Goal: Check status

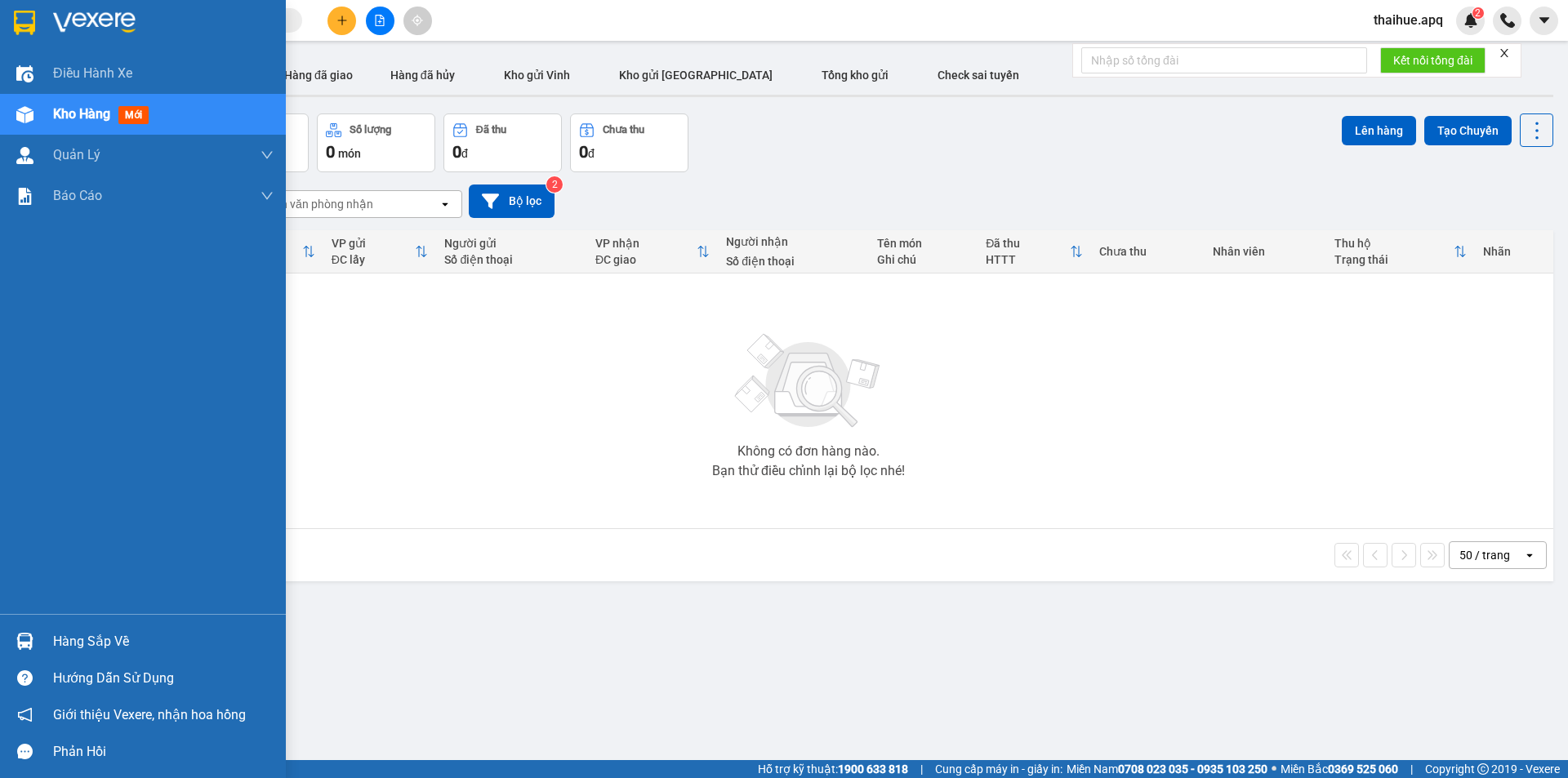
click at [78, 635] on div "Hàng sắp về" at bounding box center [163, 641] width 221 height 25
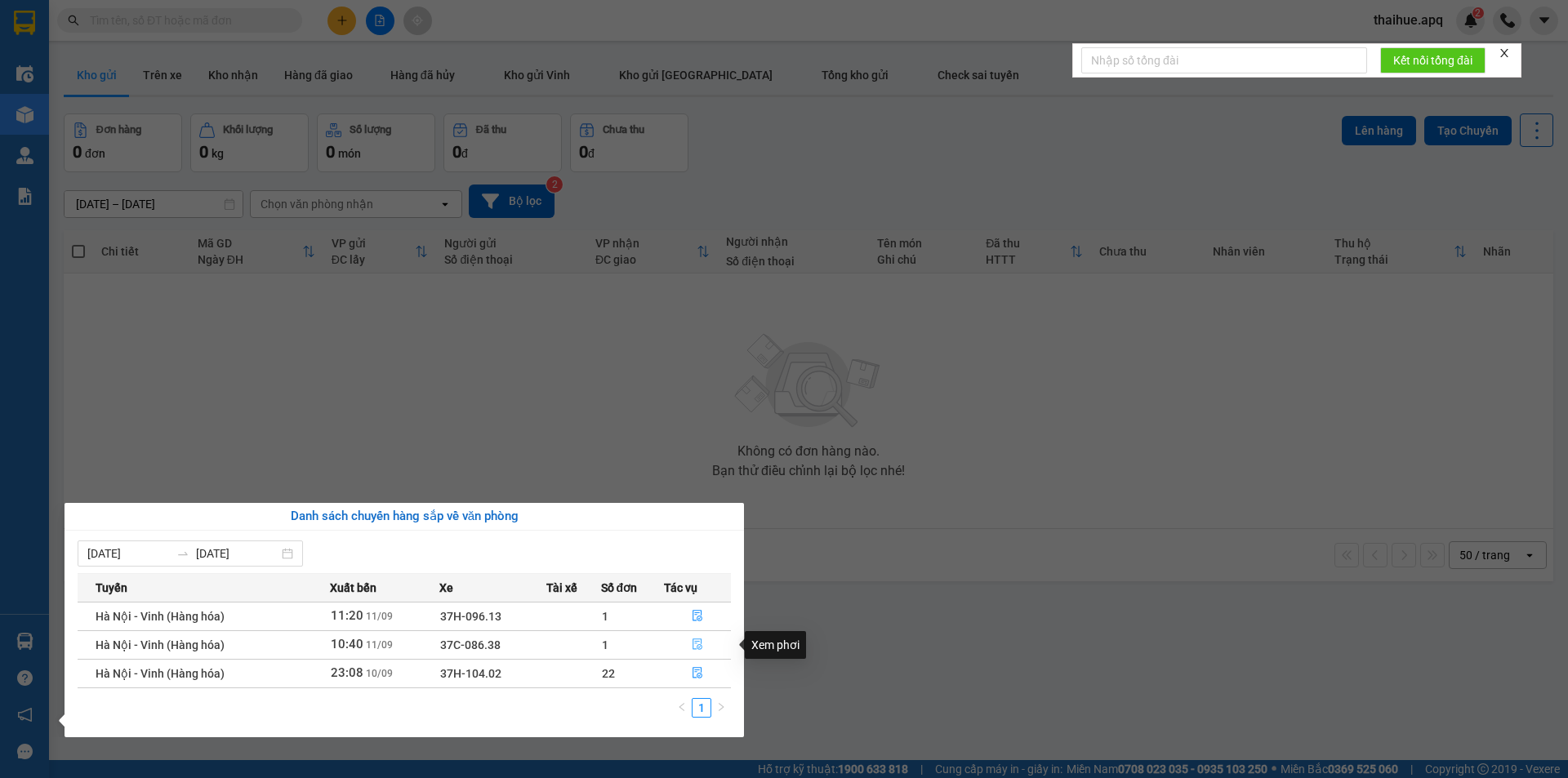
click at [696, 645] on icon "file-done" at bounding box center [698, 644] width 12 height 12
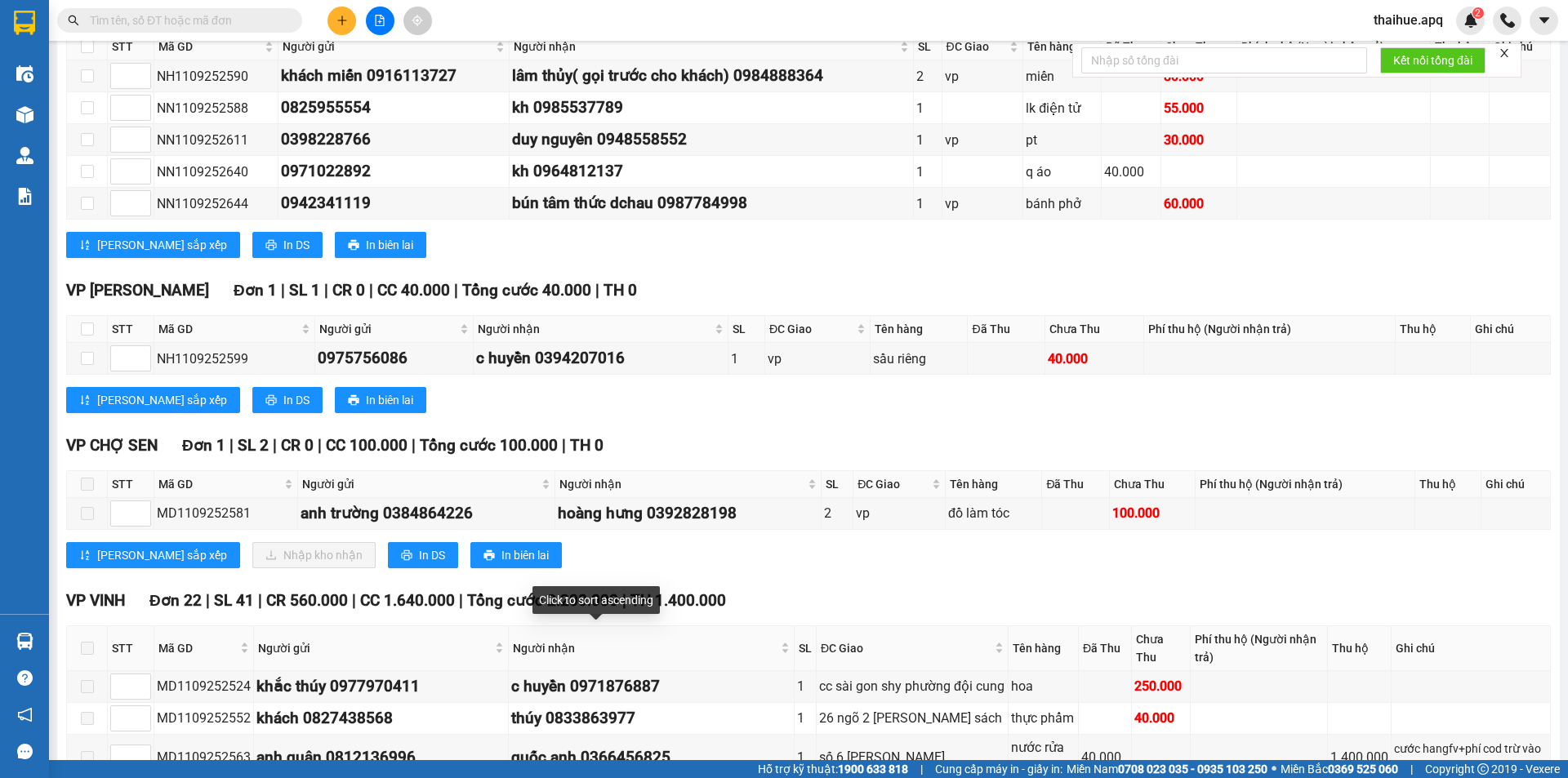
scroll to position [326, 0]
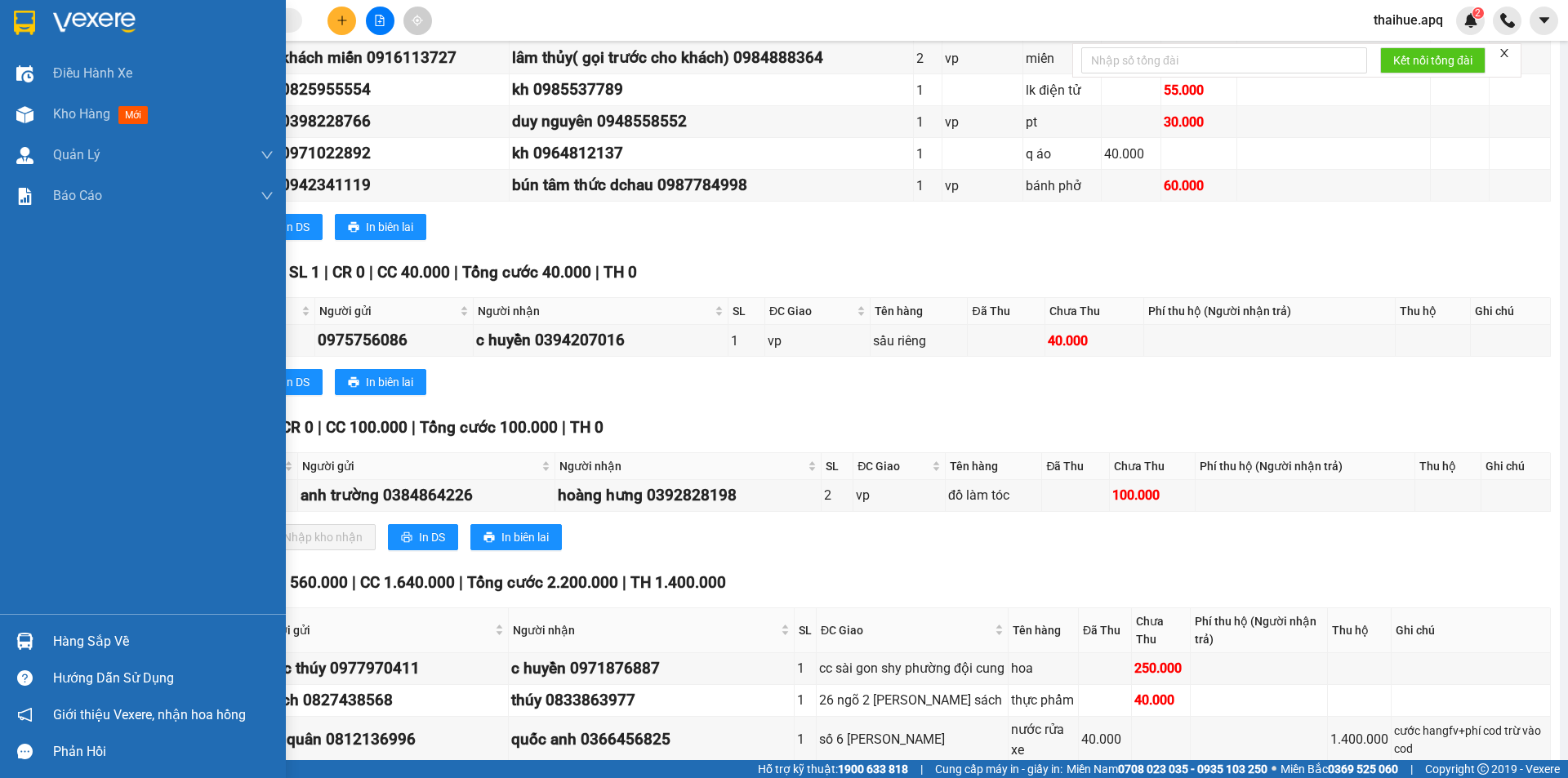
click at [69, 648] on div "Hàng sắp về" at bounding box center [163, 641] width 221 height 25
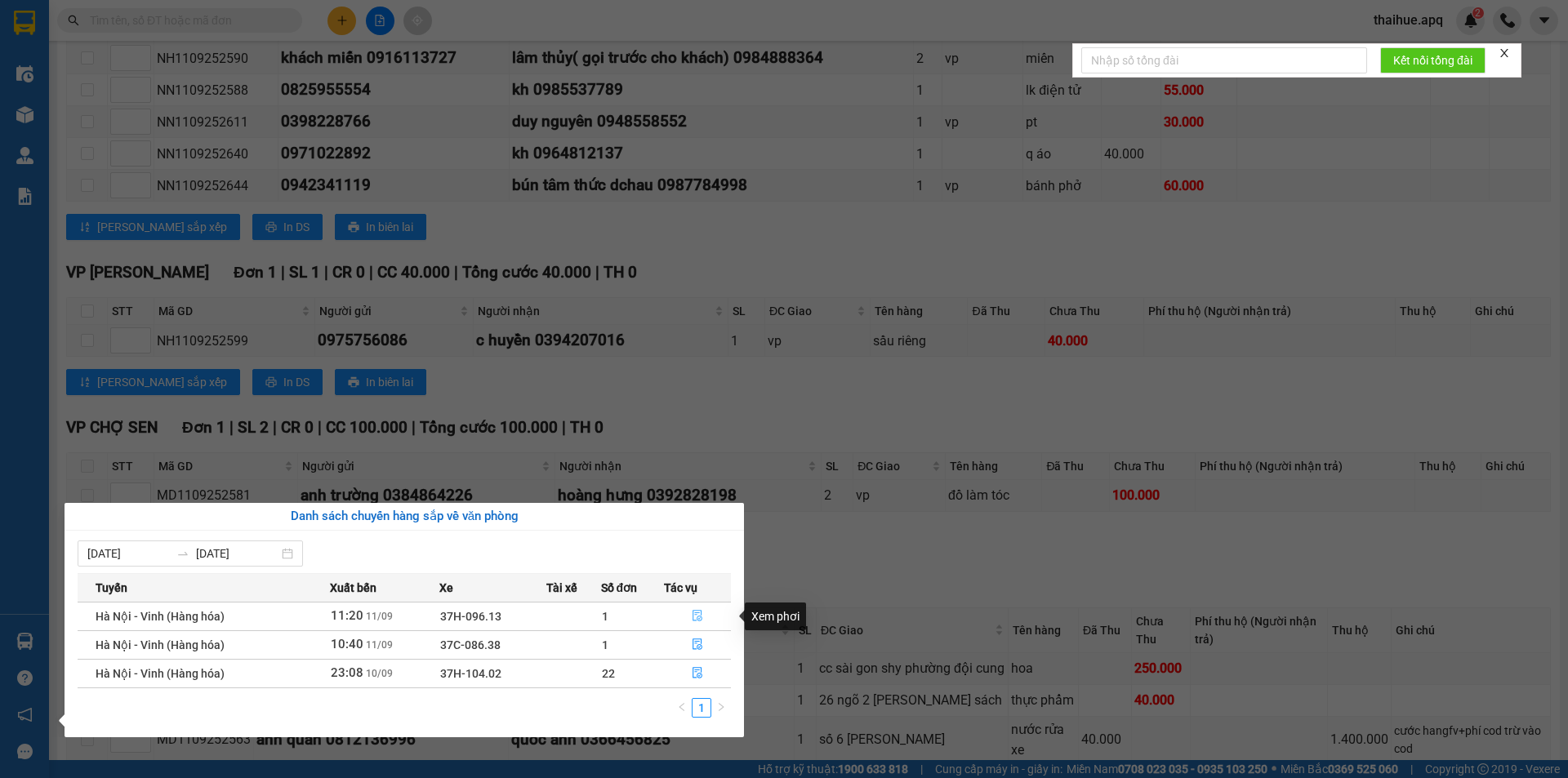
click at [696, 613] on icon "file-done" at bounding box center [698, 616] width 10 height 12
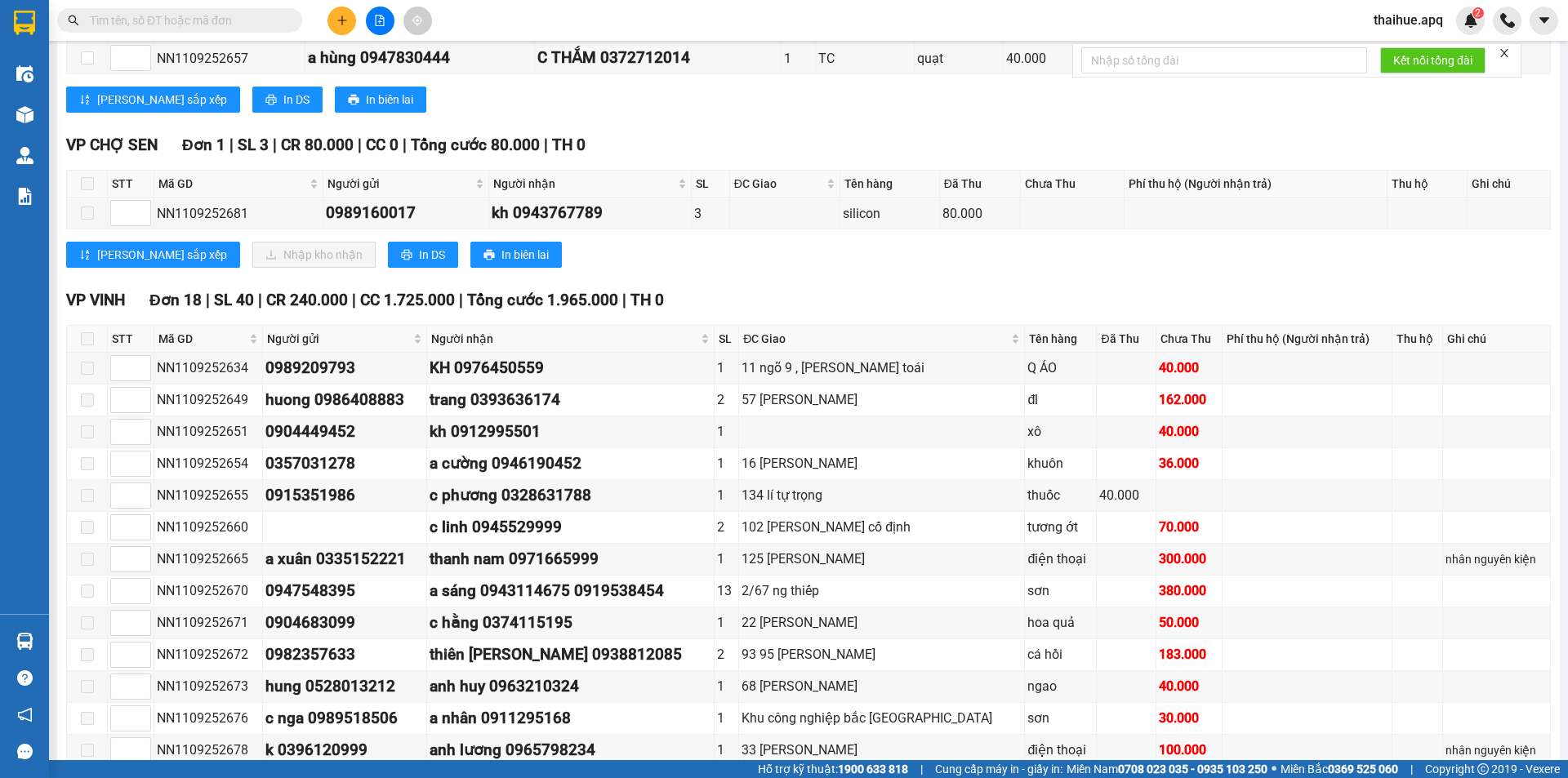
scroll to position [245, 0]
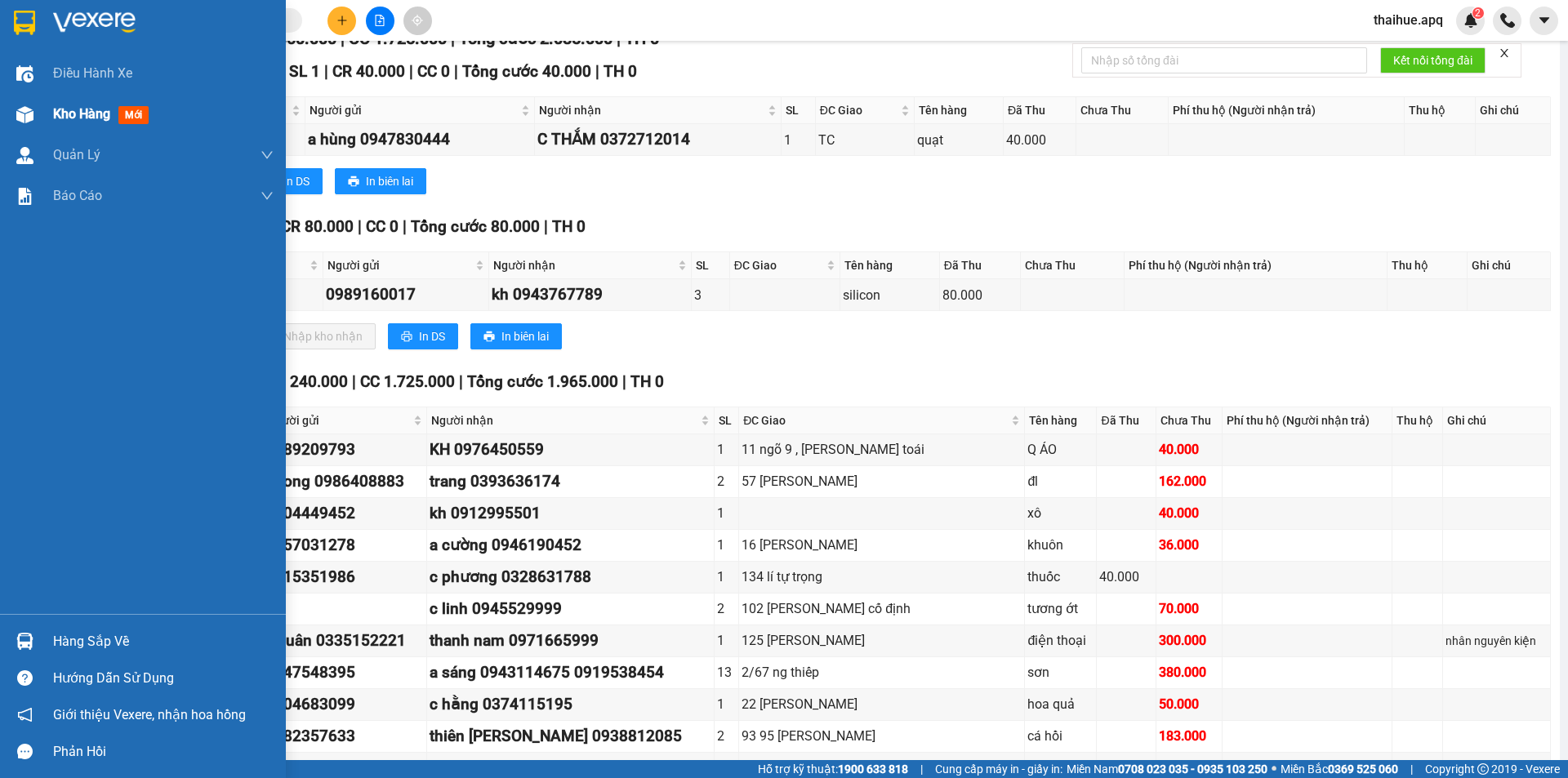
click at [93, 118] on span "Kho hàng" at bounding box center [82, 114] width 58 height 15
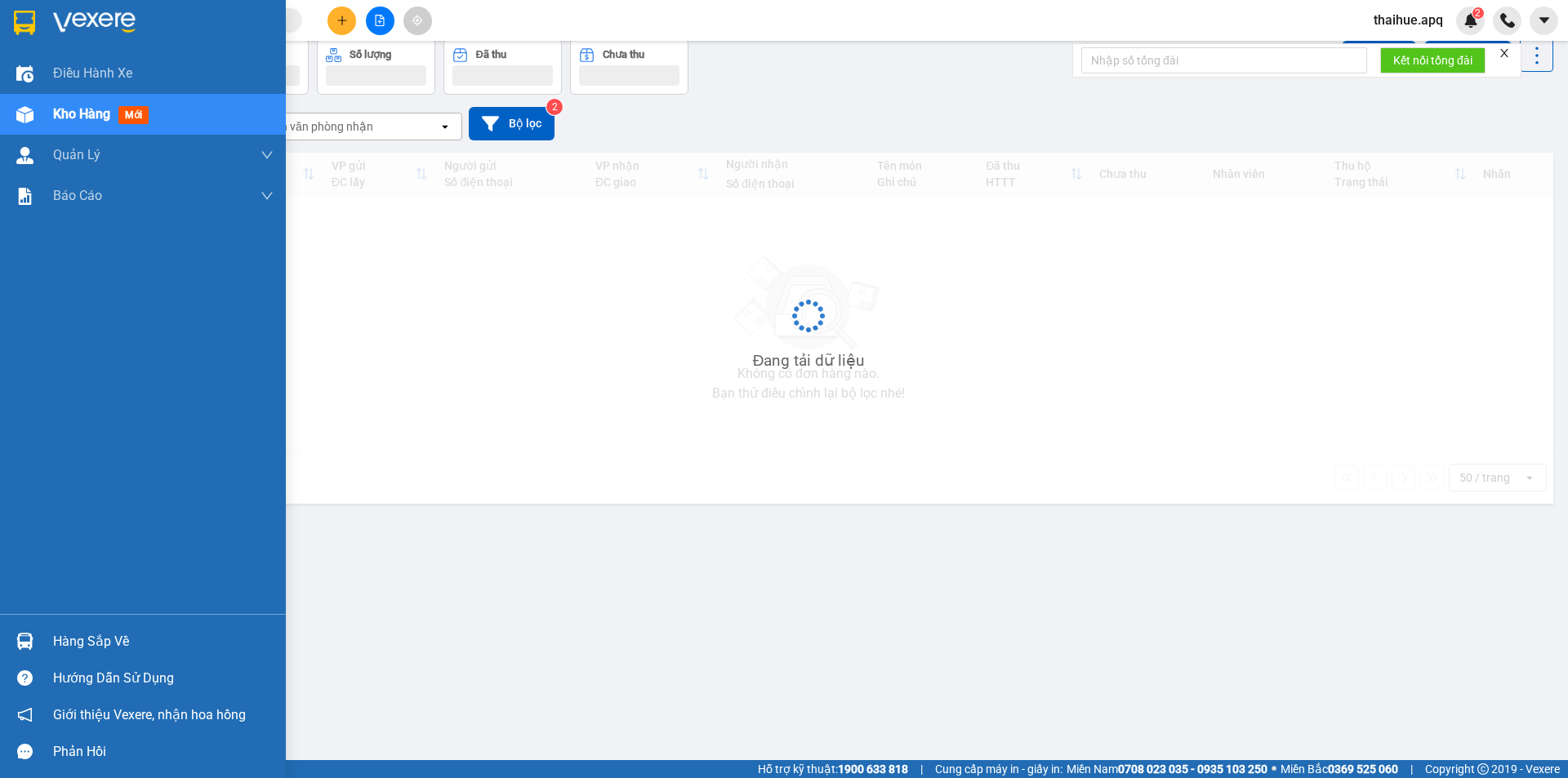
scroll to position [75, 0]
